Goal: Information Seeking & Learning: Learn about a topic

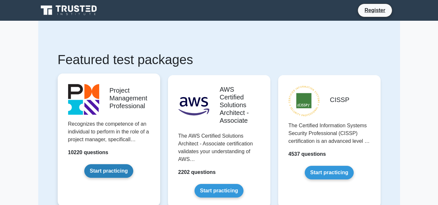
click at [110, 168] on link "Start practicing" at bounding box center [108, 172] width 49 height 14
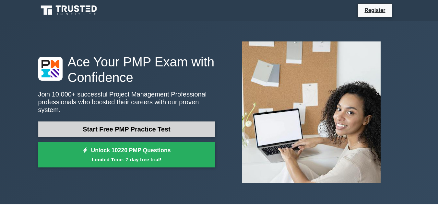
click at [118, 129] on link "Start Free PMP Practice Test" at bounding box center [126, 130] width 177 height 16
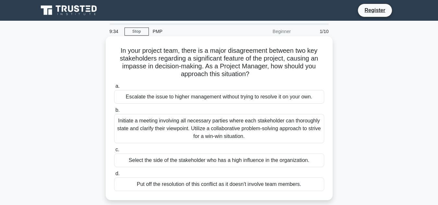
click at [152, 97] on div "Escalate the issue to higher management without trying to resolve it on your ow…" at bounding box center [219, 97] width 210 height 14
click at [114, 89] on input "a. Escalate the issue to higher management without trying to resolve it on your…" at bounding box center [114, 86] width 0 height 4
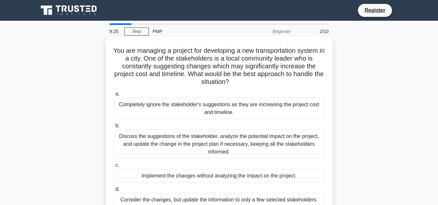
click at [147, 112] on div "Completely ignore the stakeholder's suggestions as they are increasing the proj…" at bounding box center [219, 108] width 210 height 21
click at [114, 96] on input "a. Completely ignore the stakeholder's suggestions as they are increasing the p…" at bounding box center [114, 94] width 0 height 4
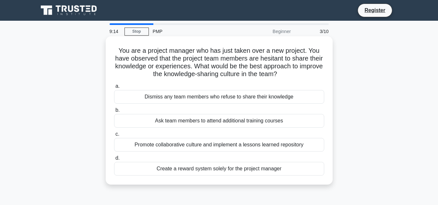
click at [117, 87] on span "a." at bounding box center [118, 86] width 4 height 6
click at [114, 87] on input "a. Dismiss any team members who refuse to share their knowledge" at bounding box center [114, 86] width 0 height 4
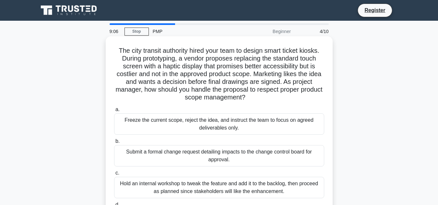
click at [131, 122] on div "Freeze the current scope, reject the idea, and instruct the team to focus on ag…" at bounding box center [219, 124] width 210 height 21
click at [114, 112] on input "a. Freeze the current scope, reject the idea, and instruct the team to focus on…" at bounding box center [114, 110] width 0 height 4
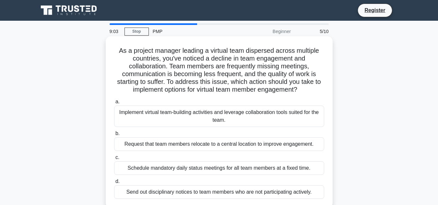
click at [139, 144] on div "Request that team members relocate to a central location to improve engagement." at bounding box center [219, 145] width 210 height 14
click at [114, 136] on input "b. Request that team members relocate to a central location to improve engageme…" at bounding box center [114, 134] width 0 height 4
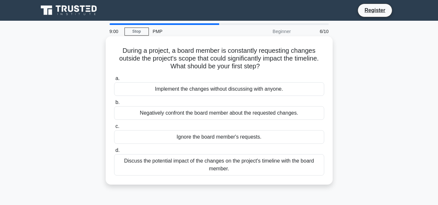
click at [141, 160] on div "Discuss the potential impact of the changes on the project's timeline with the …" at bounding box center [219, 164] width 210 height 21
click at [114, 153] on input "d. Discuss the potential impact of the changes on the project's timeline with t…" at bounding box center [114, 151] width 0 height 4
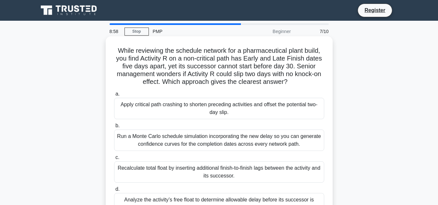
click at [147, 141] on div "Run a Monte Carlo schedule simulation incorporating the new delay so you can ge…" at bounding box center [219, 140] width 210 height 21
click at [114, 128] on input "b. Run a Monte Carlo schedule simulation incorporating the new delay so you can…" at bounding box center [114, 126] width 0 height 4
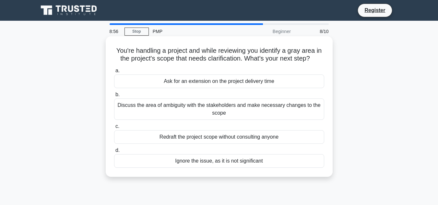
click at [168, 140] on div "Redraft the project scope without consulting anyone" at bounding box center [219, 137] width 210 height 14
click at [114, 129] on input "c. Redraft the project scope without consulting anyone" at bounding box center [114, 127] width 0 height 4
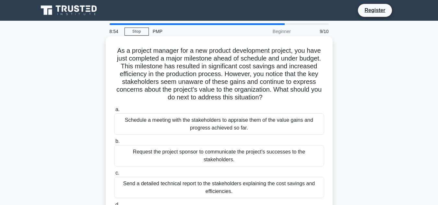
click at [163, 122] on div "Schedule a meeting with the stakeholders to appraise them of the value gains an…" at bounding box center [219, 124] width 210 height 21
click at [114, 112] on input "a. Schedule a meeting with the stakeholders to appraise them of the value gains…" at bounding box center [114, 110] width 0 height 4
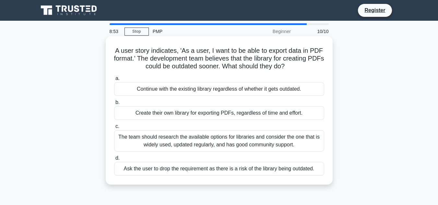
click at [166, 132] on div "The team should research the available options for libraries and consider the o…" at bounding box center [219, 140] width 210 height 21
click at [114, 129] on input "c. The team should research the available options for libraries and consider th…" at bounding box center [114, 127] width 0 height 4
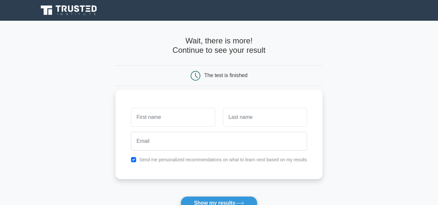
click at [155, 159] on label "Send me personalized recommendations on what to learn next based on my results" at bounding box center [223, 159] width 168 height 5
click at [208, 200] on button "Show my results" at bounding box center [219, 204] width 77 height 14
click at [198, 200] on button "Show my results" at bounding box center [219, 204] width 77 height 14
type input "fielding"
click at [210, 123] on input "fielding" at bounding box center [173, 117] width 84 height 19
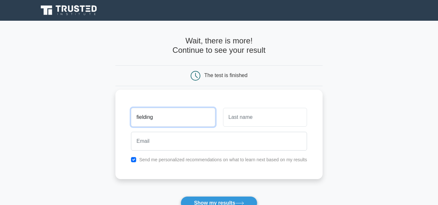
click at [210, 123] on input "fielding" at bounding box center [173, 117] width 84 height 19
click at [163, 118] on input "fielding" at bounding box center [173, 117] width 84 height 19
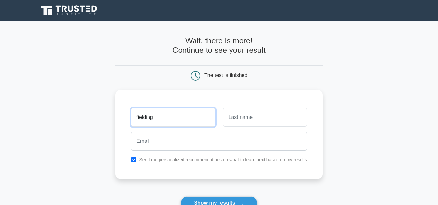
type input "fielding"
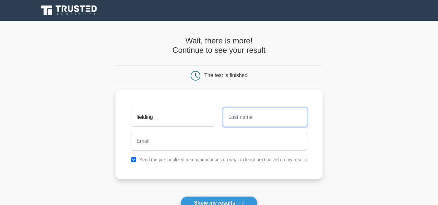
click at [235, 116] on input "text" at bounding box center [265, 117] width 84 height 19
type input "boateng"
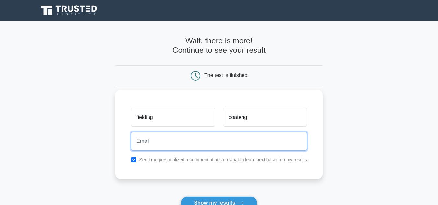
click at [193, 141] on input "email" at bounding box center [219, 141] width 176 height 19
